Goal: Find specific page/section: Find specific page/section

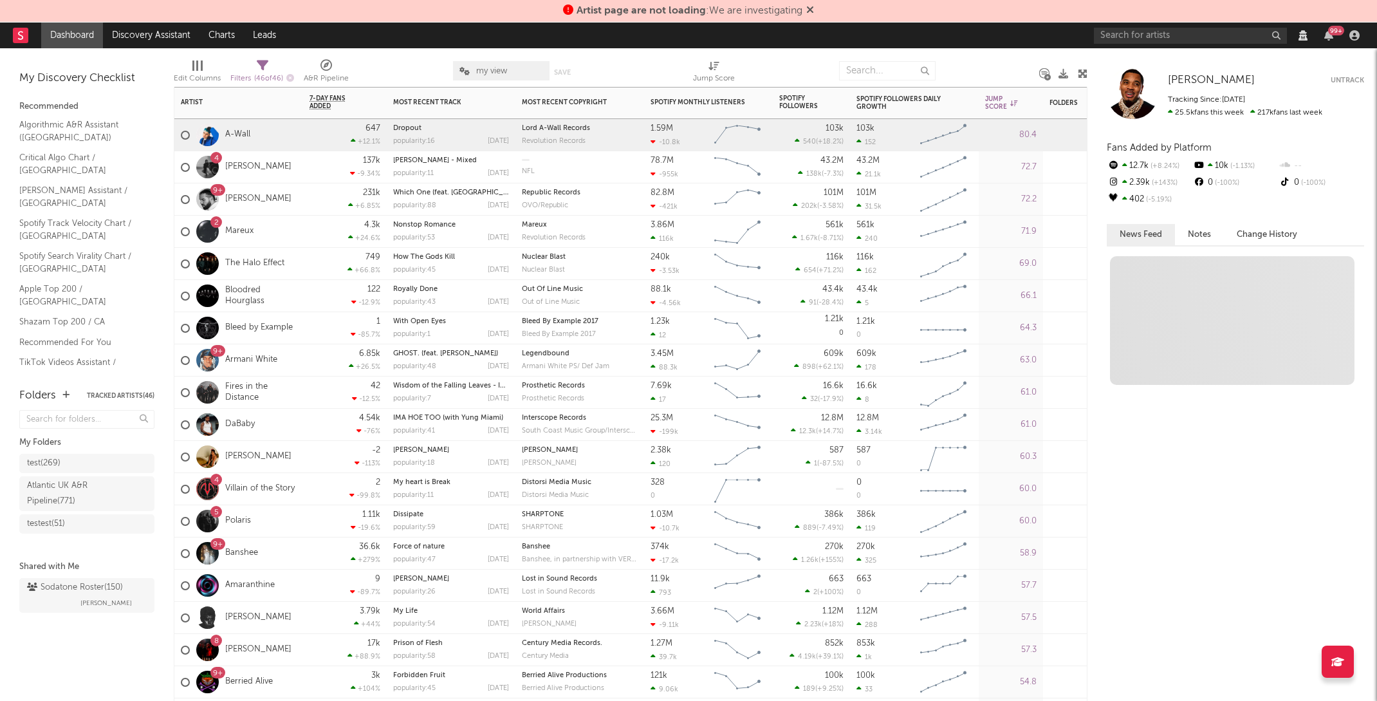
click at [237, 128] on div "A-Wall" at bounding box center [215, 134] width 69 height 37
click at [239, 136] on link "A-Wall" at bounding box center [237, 134] width 25 height 11
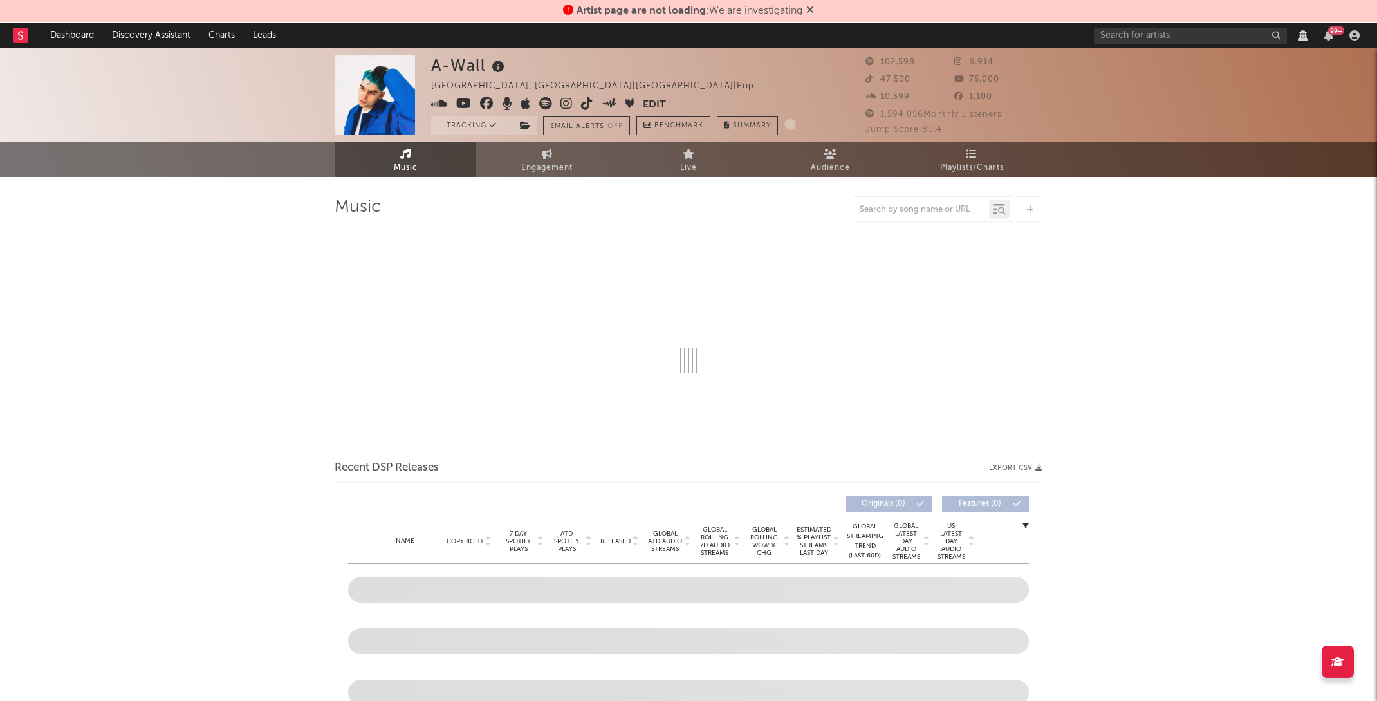
select select "View all"
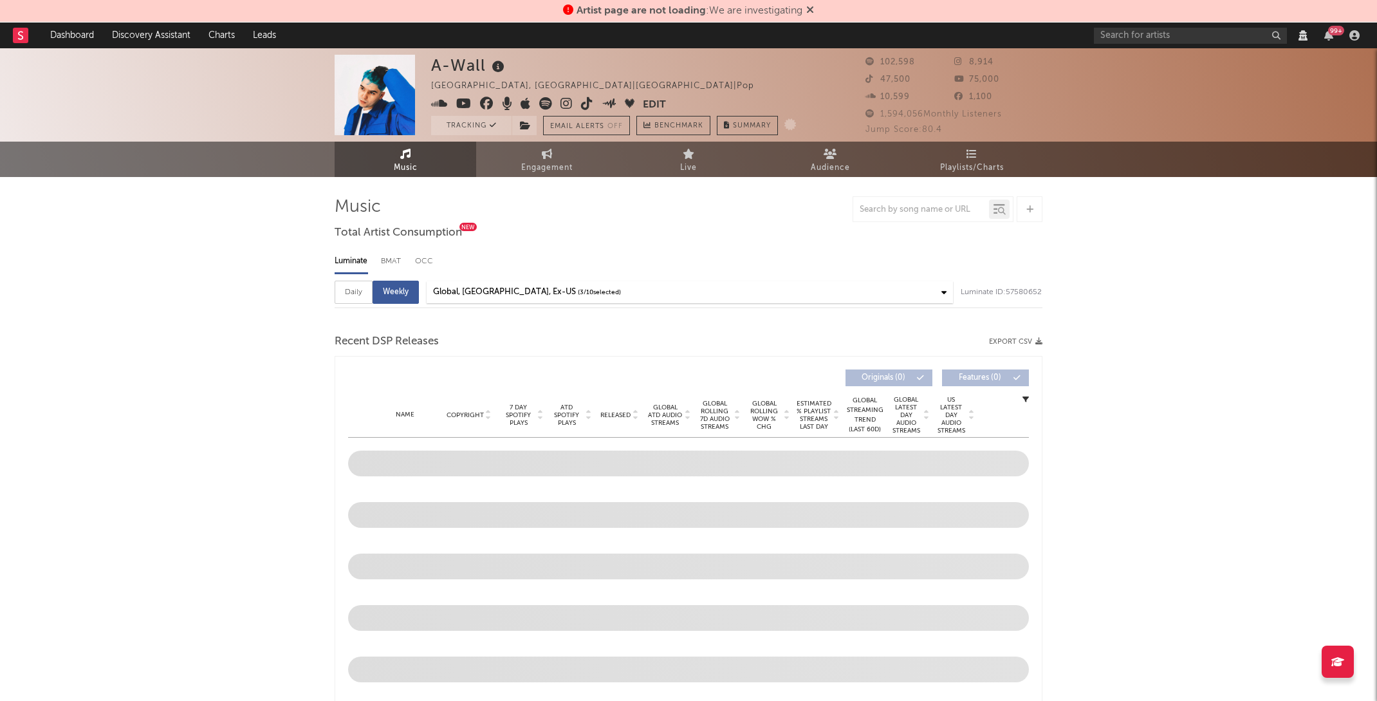
select select "6m"
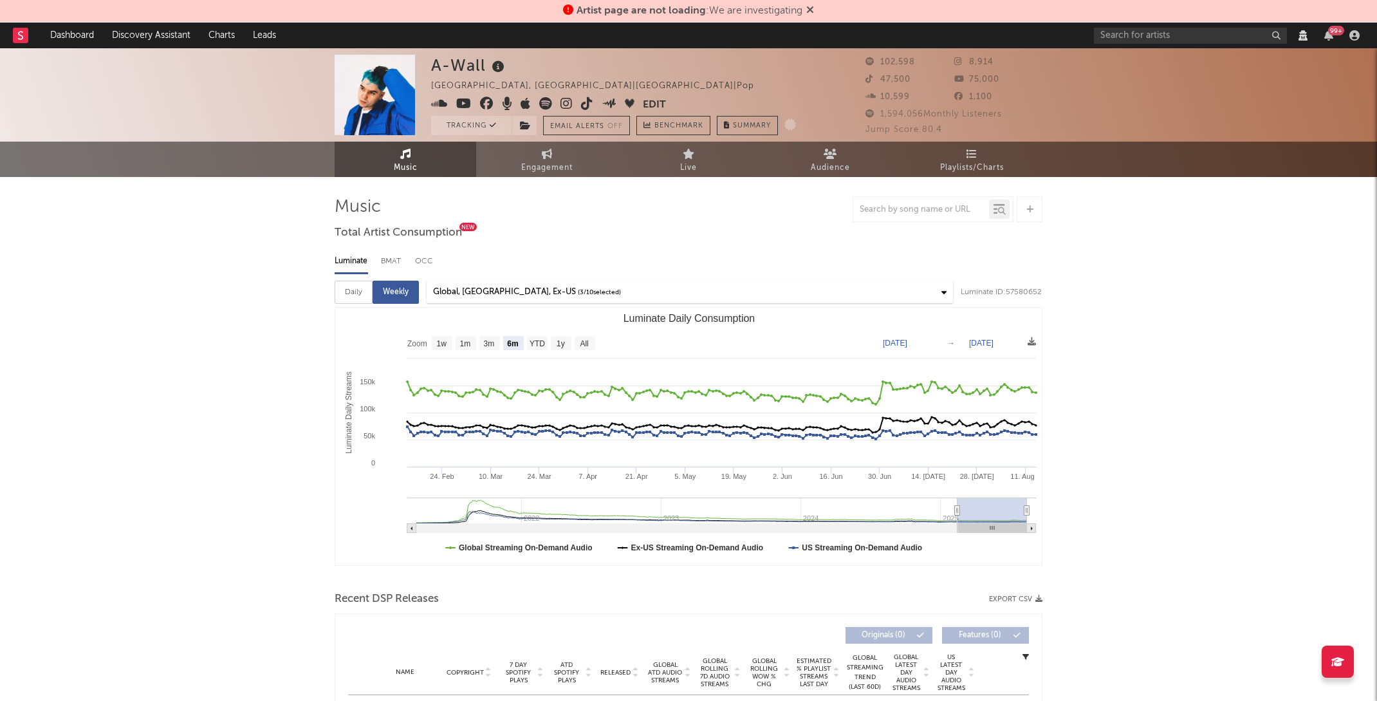
select select "View all"
select select "6m"
